Goal: Contribute content: Add original content to the website for others to see

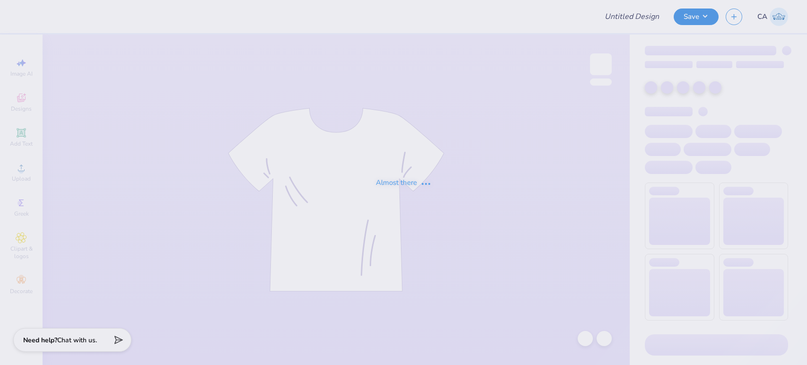
type input "FPS239557"
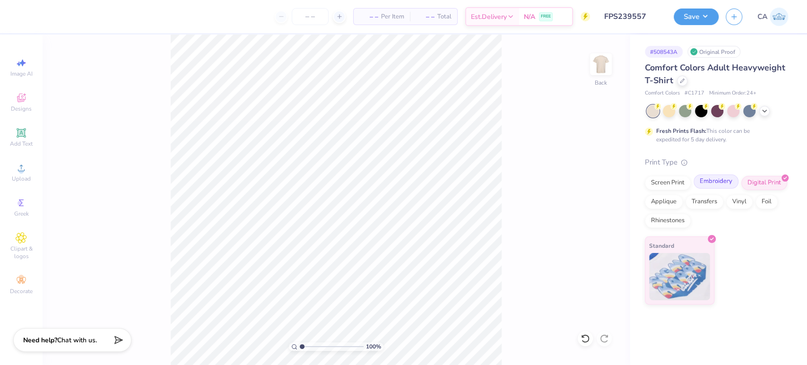
click at [702, 181] on div "Embroidery" at bounding box center [716, 182] width 45 height 14
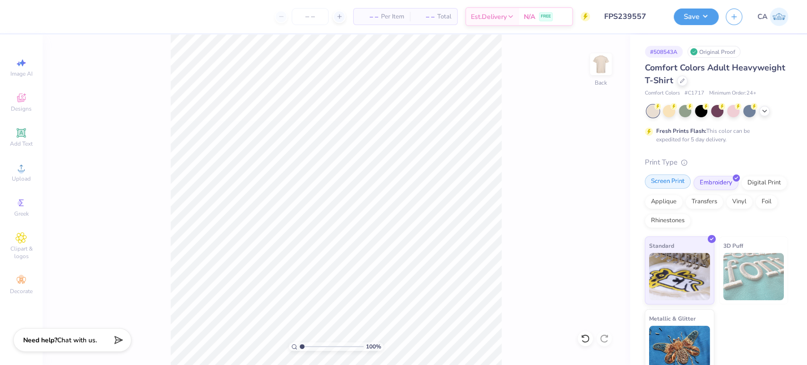
click at [665, 182] on div "Screen Print" at bounding box center [668, 182] width 46 height 14
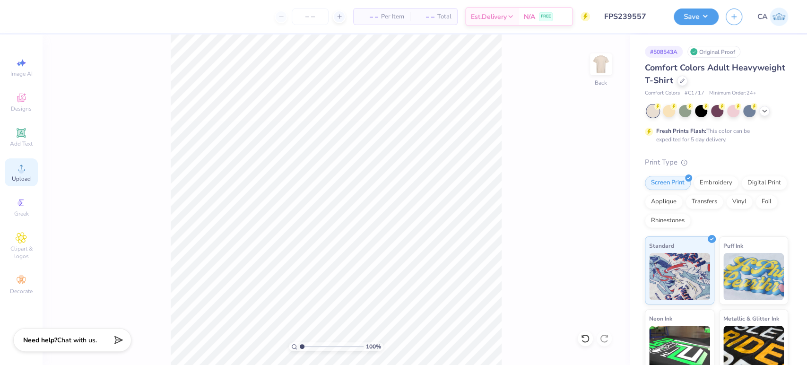
click at [31, 173] on div "Upload" at bounding box center [21, 172] width 33 height 28
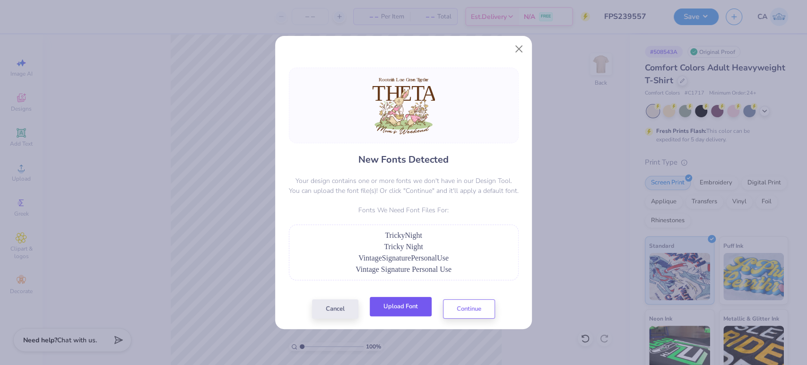
click at [411, 316] on div "Cancel Upload Font Continue" at bounding box center [403, 308] width 183 height 19
click at [410, 307] on button "Upload Font" at bounding box center [401, 306] width 62 height 19
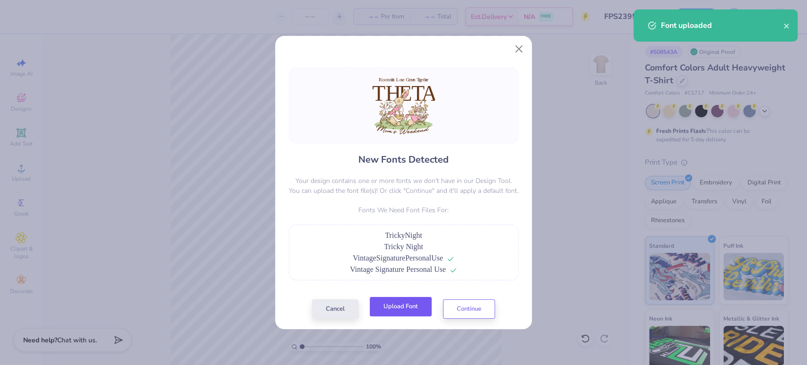
click at [395, 307] on button "Upload Font" at bounding box center [401, 306] width 62 height 19
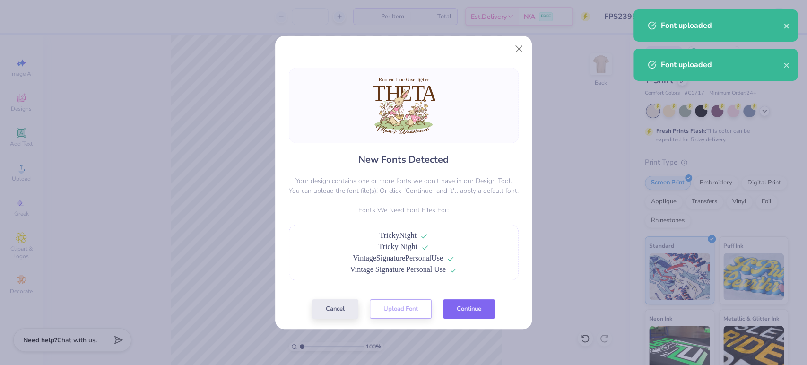
click at [480, 318] on div "Cancel Upload Font Continue" at bounding box center [403, 308] width 183 height 19
click at [477, 307] on button "Continue" at bounding box center [469, 306] width 52 height 19
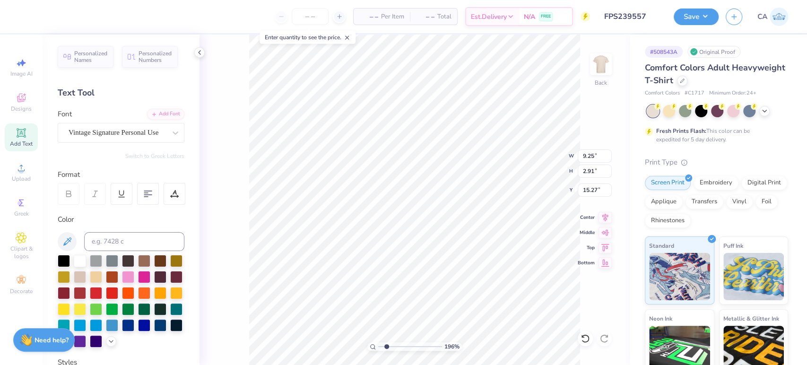
scroll to position [255, 0]
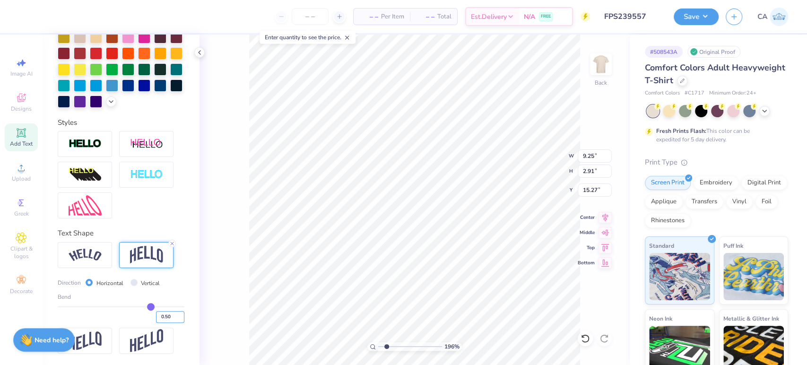
drag, startPoint x: 160, startPoint y: 315, endPoint x: 170, endPoint y: 315, distance: 9.9
click at [170, 315] on input "0.50" at bounding box center [170, 317] width 28 height 12
type input "0"
